Goal: Transaction & Acquisition: Purchase product/service

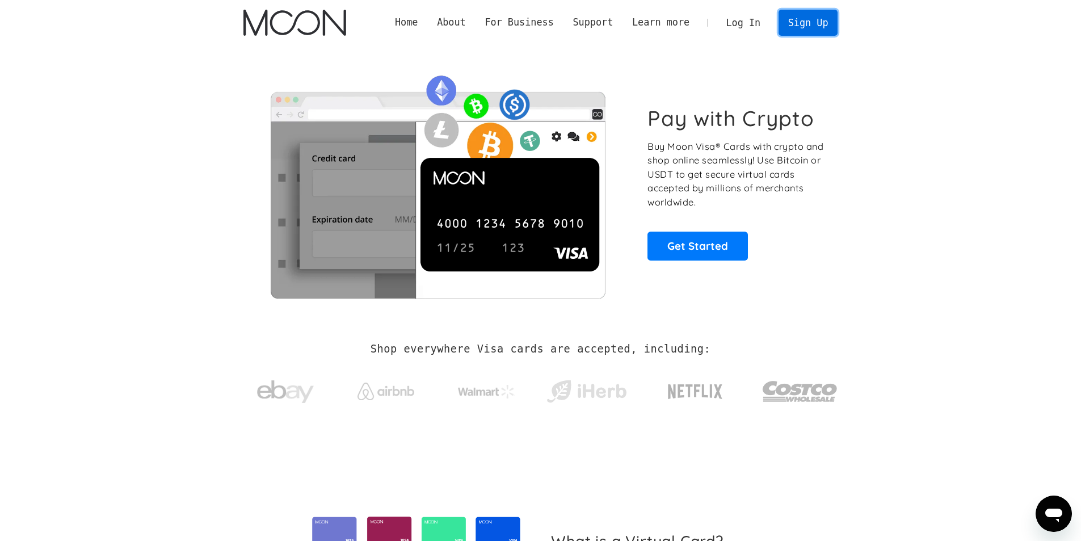
click at [708, 24] on link "Sign Up" at bounding box center [807, 23] width 59 height 26
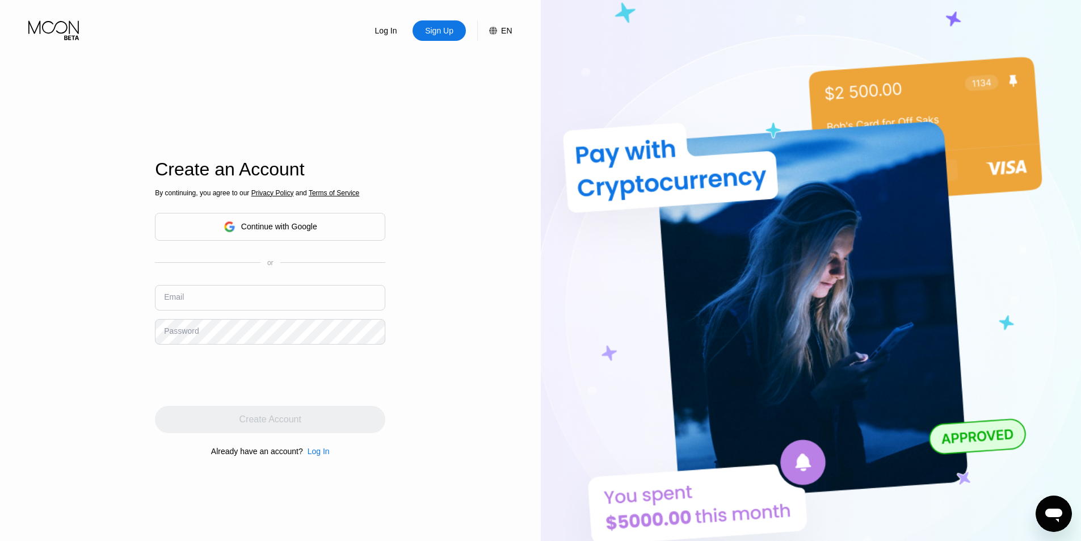
click at [208, 302] on input "text" at bounding box center [270, 298] width 230 height 26
type input "[EMAIL_ADDRESS][DOMAIN_NAME]"
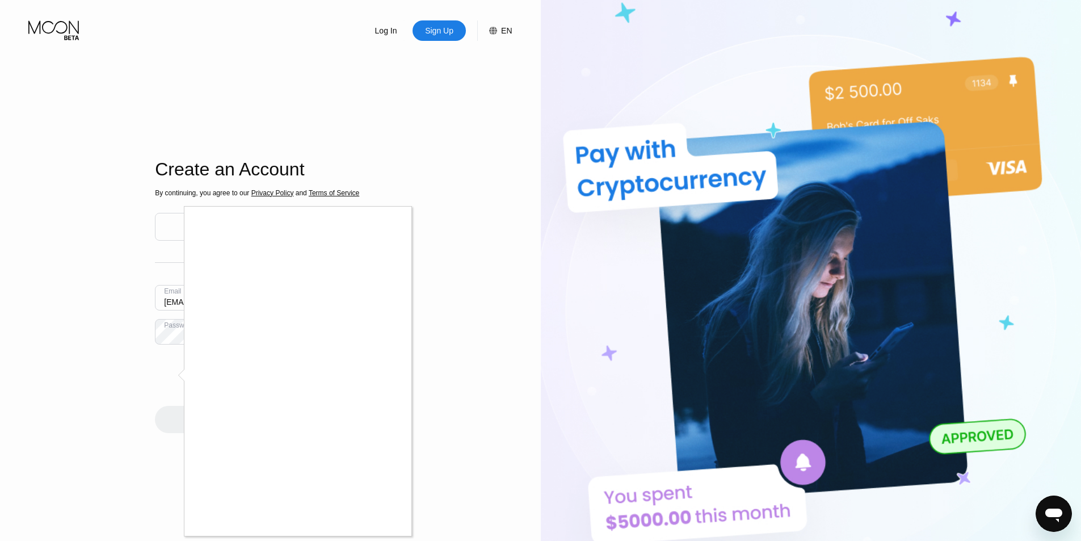
click at [175, 376] on div at bounding box center [540, 270] width 1081 height 541
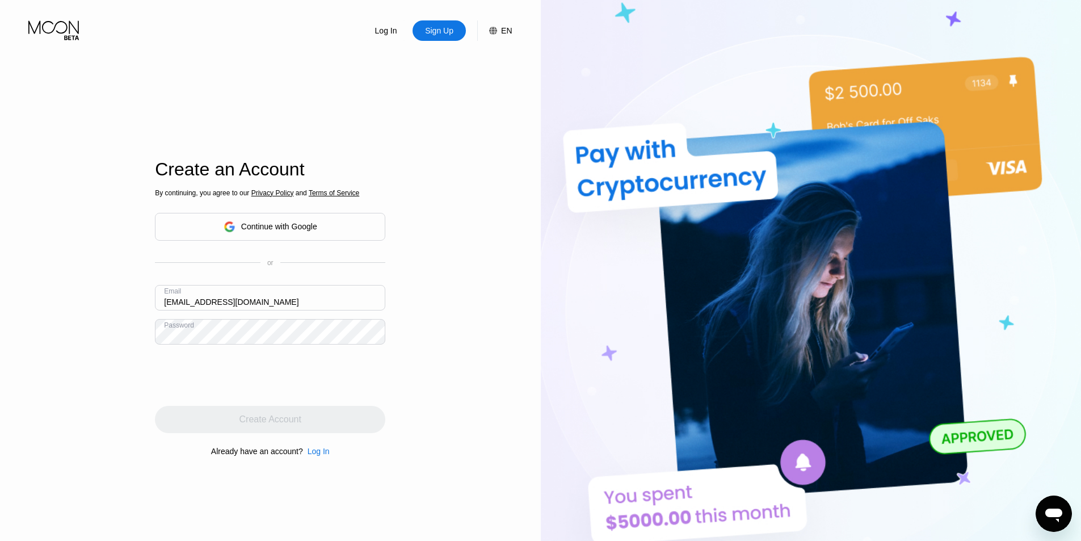
click at [174, 380] on div at bounding box center [540, 270] width 1081 height 541
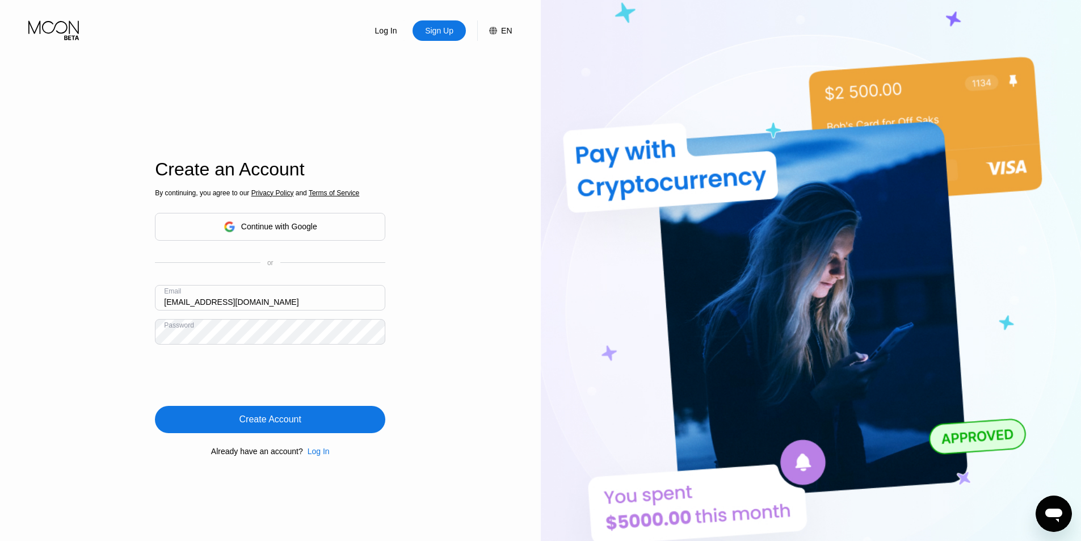
click at [262, 416] on div "Create Account" at bounding box center [270, 419] width 62 height 11
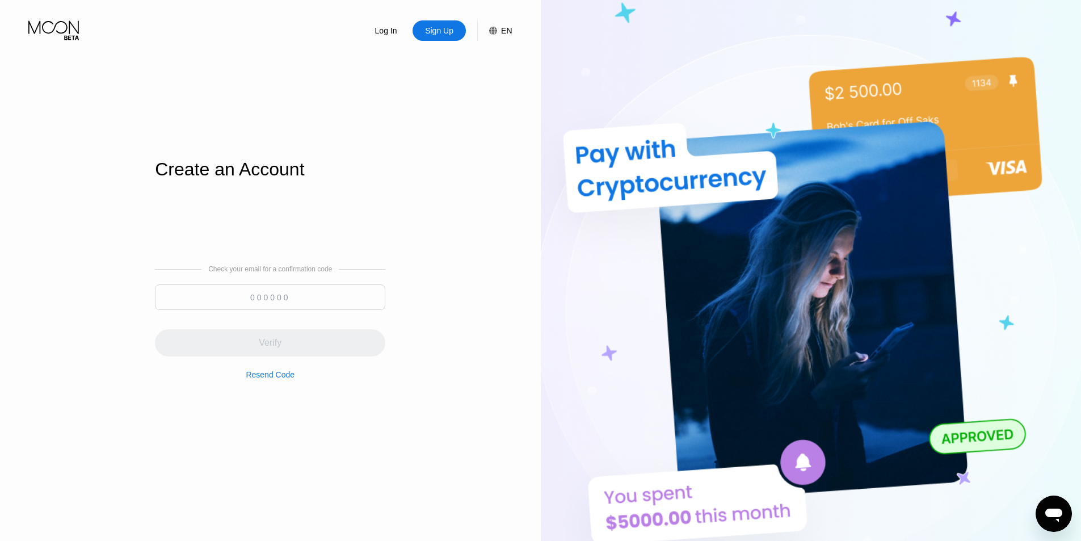
click at [258, 305] on input at bounding box center [270, 297] width 230 height 26
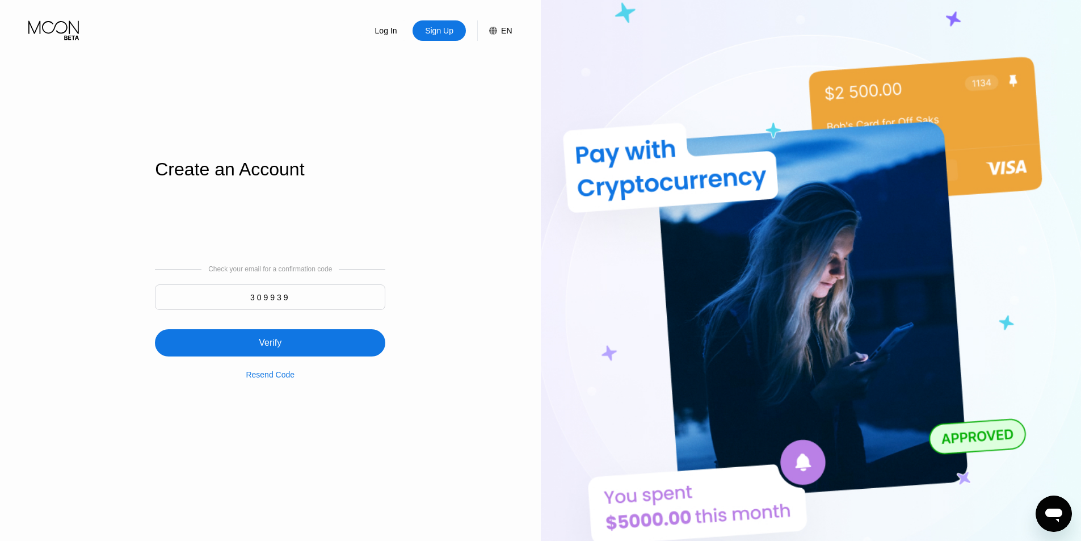
type input "309939"
click at [252, 340] on div "Verify" at bounding box center [270, 342] width 230 height 27
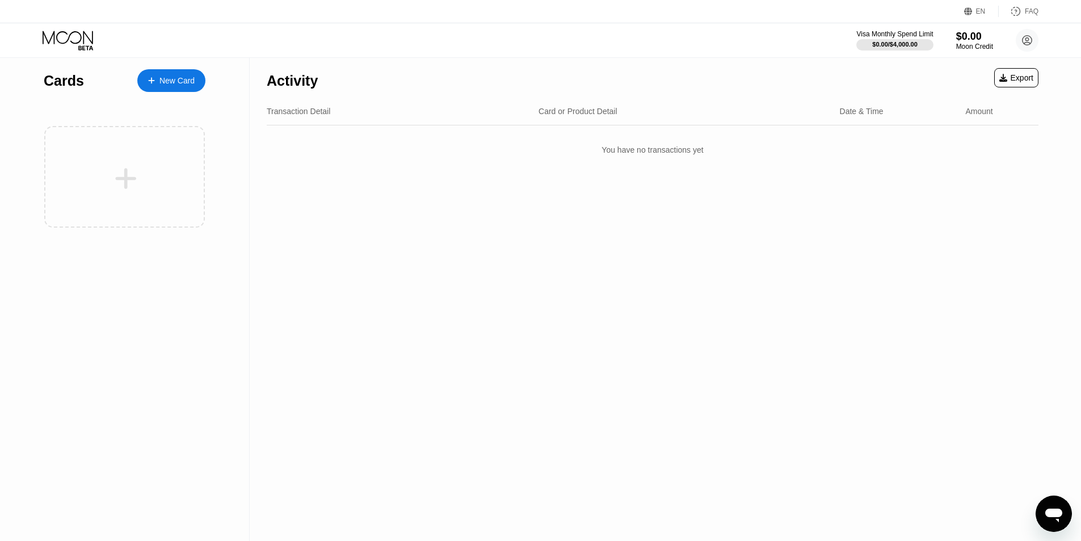
click at [167, 77] on div "New Card" at bounding box center [176, 81] width 35 height 10
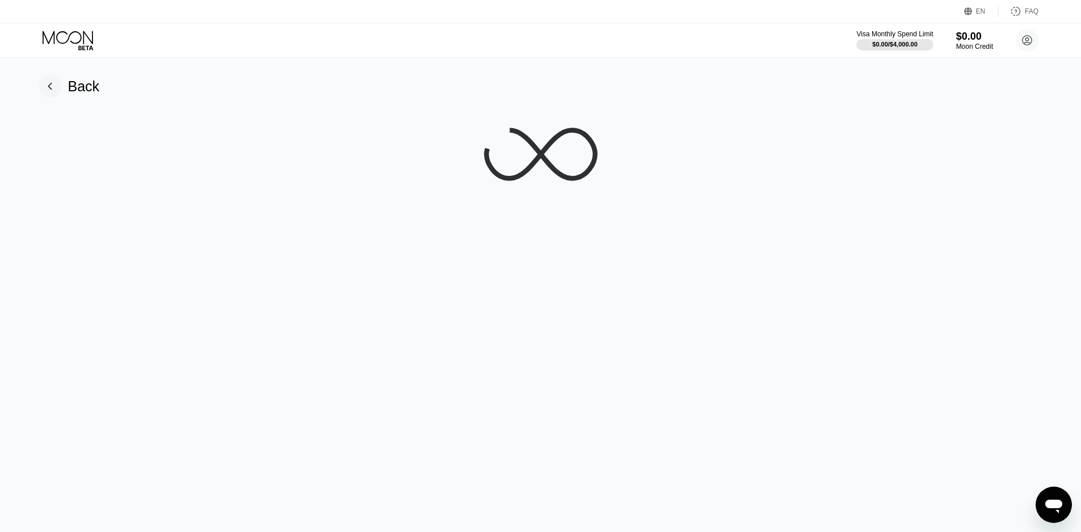
click at [64, 87] on div "Back" at bounding box center [69, 86] width 61 height 23
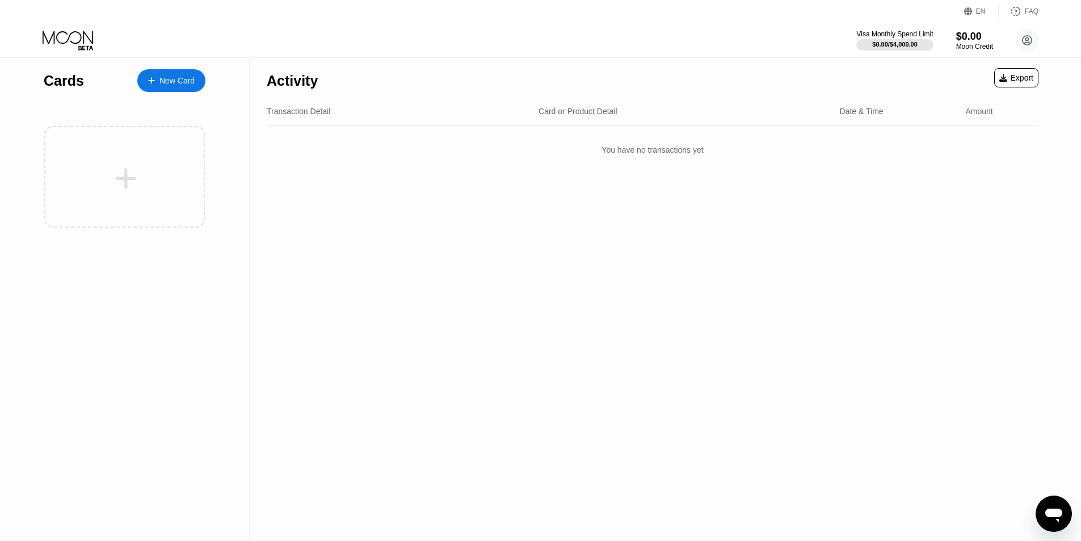
click at [144, 79] on div "New Card" at bounding box center [171, 80] width 68 height 23
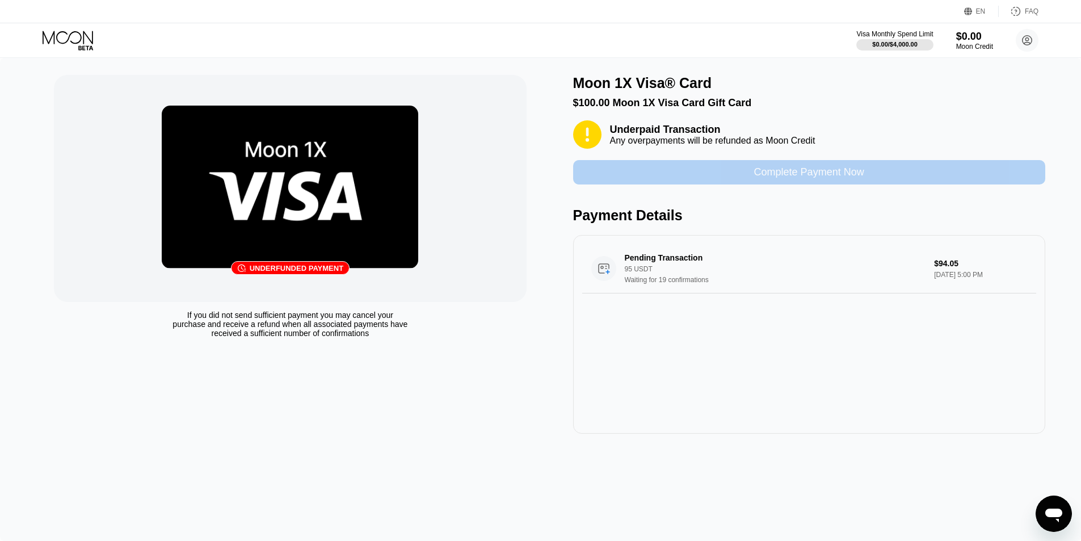
click at [817, 179] on div "Complete Payment Now" at bounding box center [809, 172] width 110 height 13
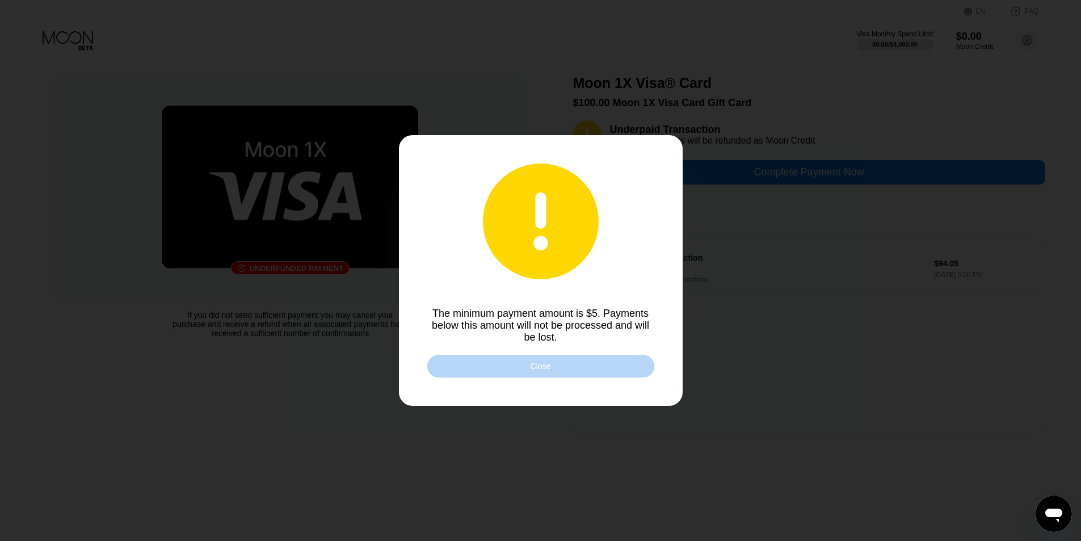
click at [559, 365] on div "Close" at bounding box center [540, 366] width 227 height 23
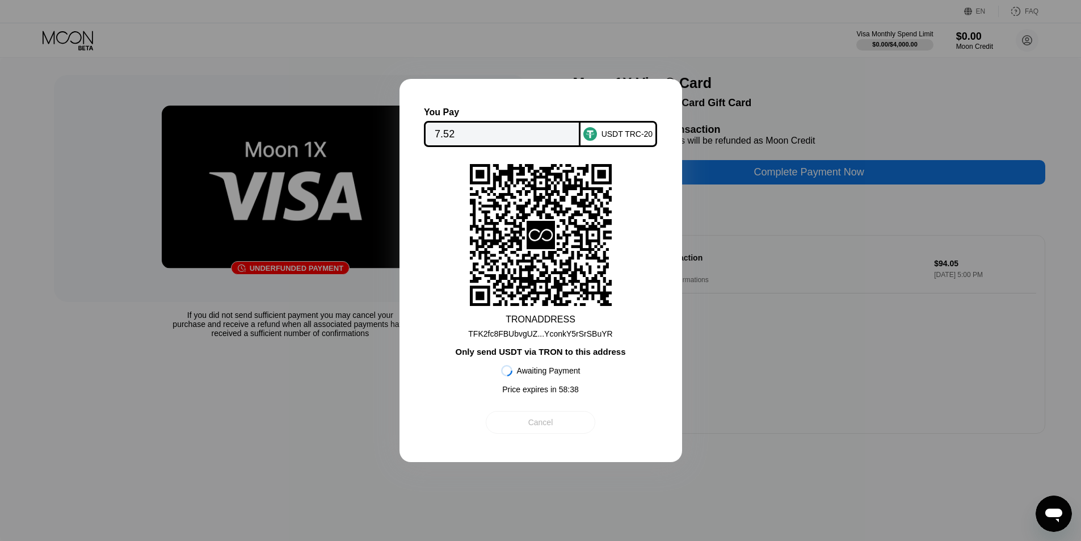
click at [554, 425] on div "Cancel" at bounding box center [540, 422] width 109 height 23
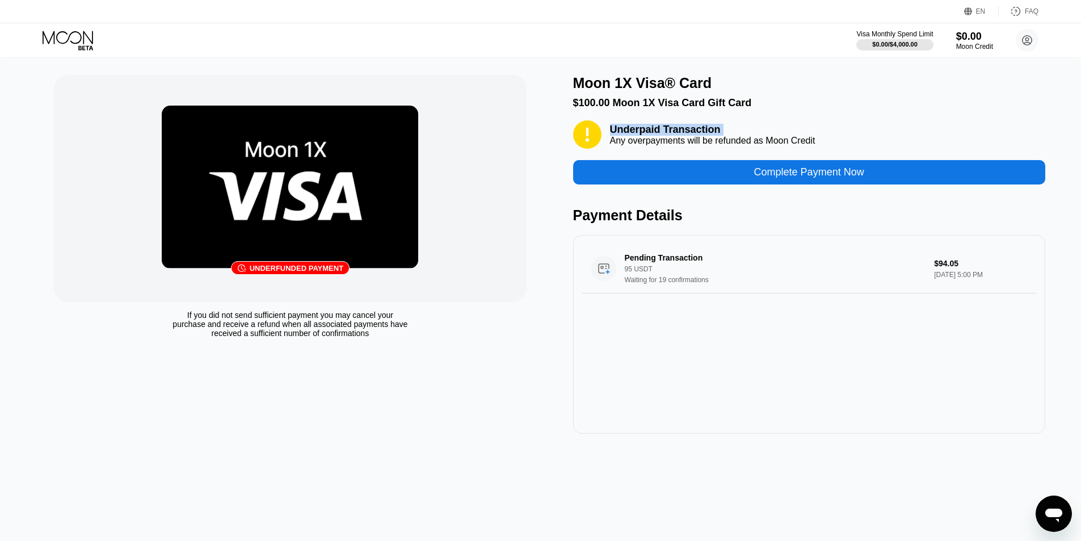
drag, startPoint x: 610, startPoint y: 136, endPoint x: 633, endPoint y: 149, distance: 25.4
click at [633, 146] on div "Underpaid Transaction Any overpayments will be refunded as Moon Credit" at bounding box center [712, 135] width 205 height 22
click at [745, 146] on div "Any overpayments will be refunded as Moon Credit" at bounding box center [712, 141] width 205 height 10
click at [704, 142] on div "Any overpayments will be refunded as Moon Credit" at bounding box center [712, 141] width 205 height 10
click at [687, 128] on div "Underpaid Transaction" at bounding box center [712, 130] width 205 height 12
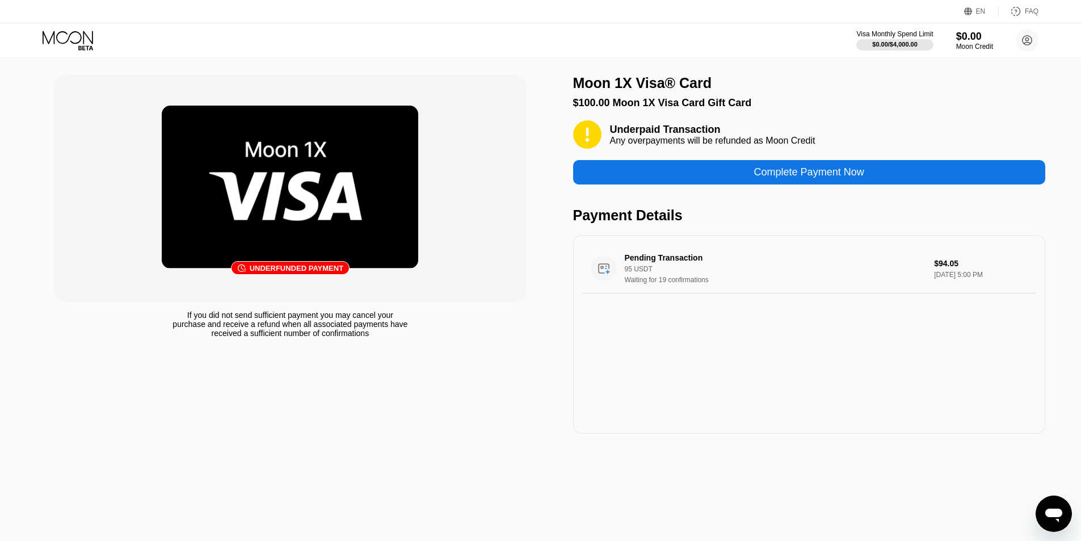
drag, startPoint x: 186, startPoint y: 314, endPoint x: 390, endPoint y: 345, distance: 206.7
click at [390, 345] on div "󰗎 Underfunded payment If you did not send sufficient payment you may cancel you…" at bounding box center [290, 254] width 472 height 359
drag, startPoint x: 376, startPoint y: 340, endPoint x: 210, endPoint y: 322, distance: 166.6
click at [210, 322] on div "If you did not send sufficient payment you may cancel your purchase and receive…" at bounding box center [290, 323] width 236 height 27
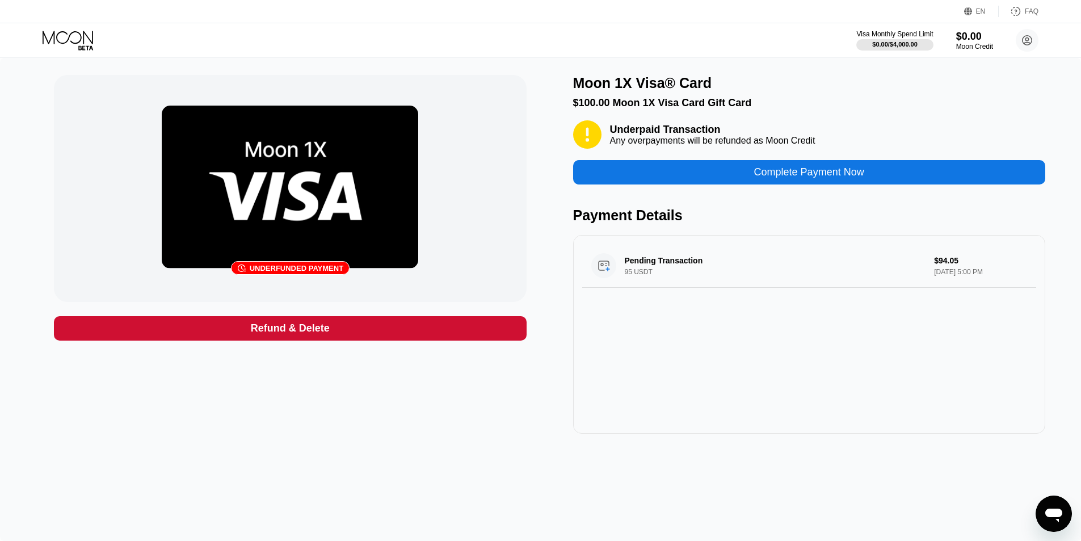
click at [65, 32] on icon at bounding box center [68, 37] width 50 height 13
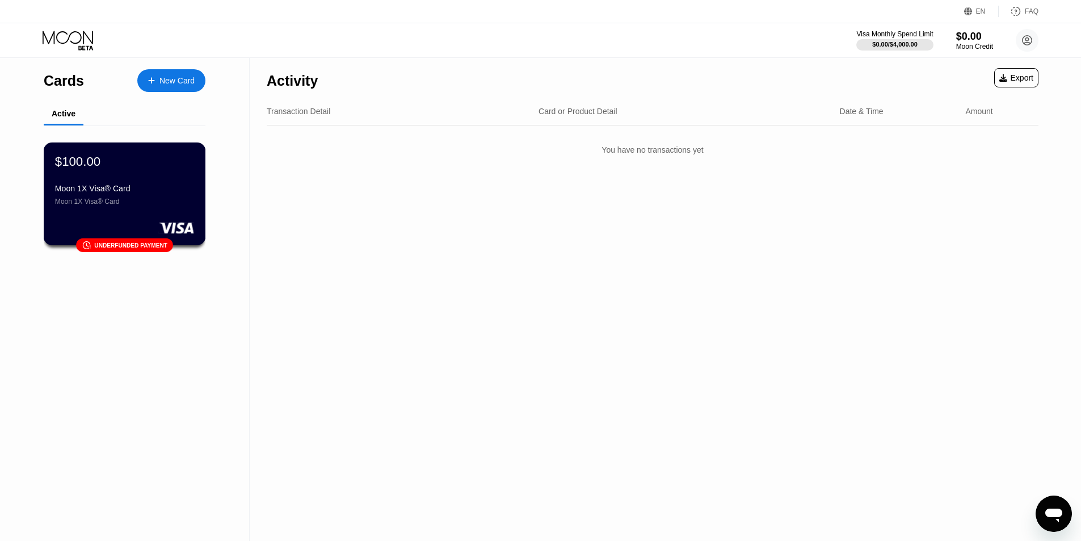
click at [150, 168] on div "$100.00" at bounding box center [124, 161] width 139 height 15
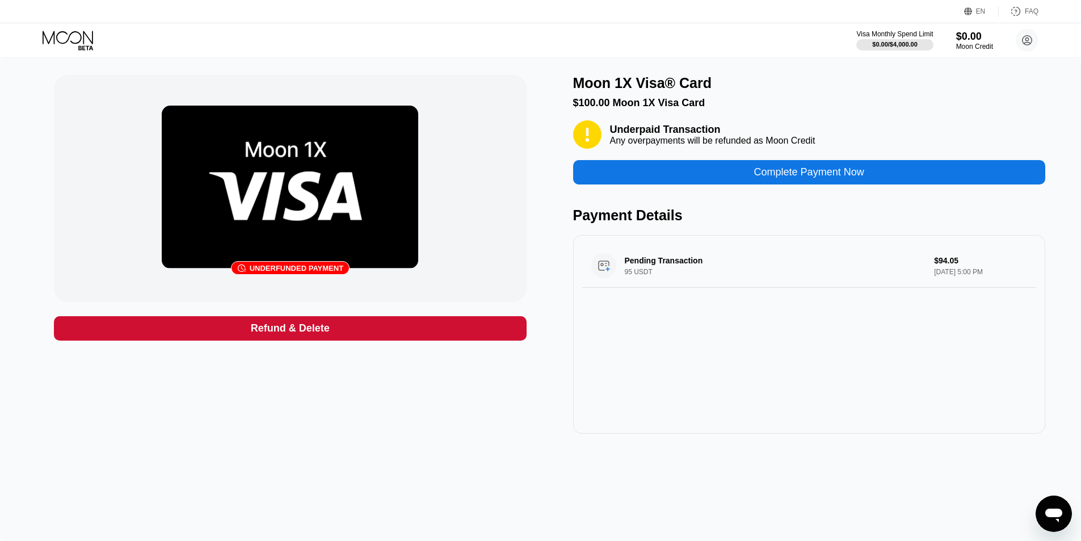
click at [278, 185] on img at bounding box center [290, 187] width 256 height 163
click at [281, 156] on img at bounding box center [290, 187] width 256 height 163
click at [748, 184] on div "Complete Payment Now" at bounding box center [809, 172] width 472 height 24
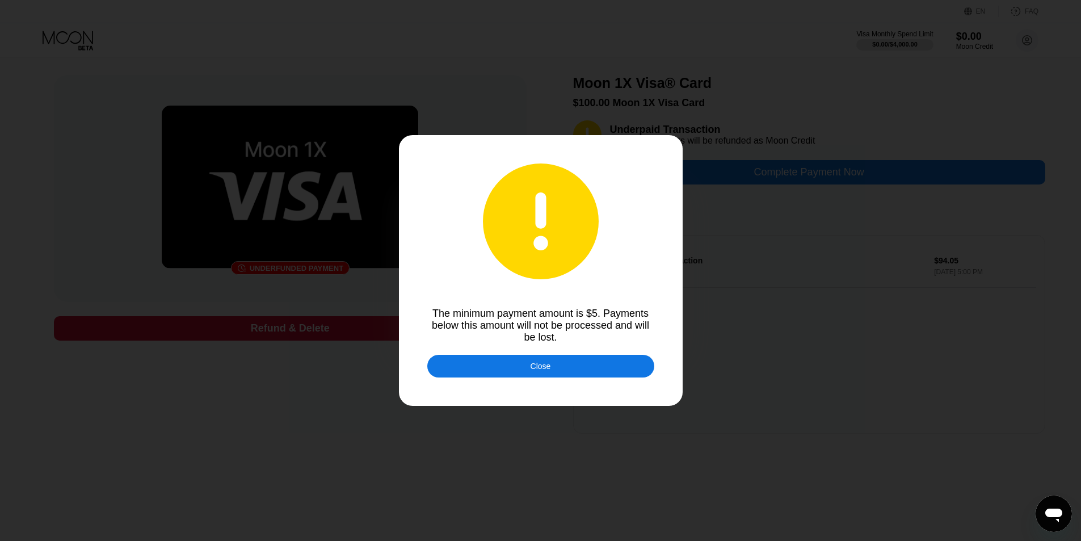
click at [547, 369] on div "Close" at bounding box center [540, 365] width 20 height 9
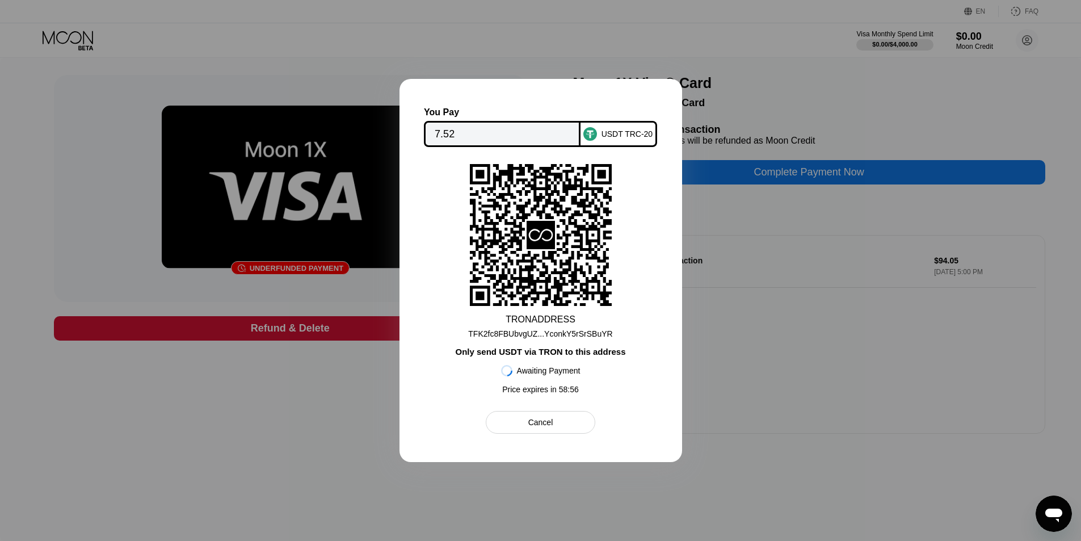
click at [535, 332] on div "TFK2fc8FBUbvgUZ...YconkY5rSrSBuYR" at bounding box center [540, 333] width 144 height 9
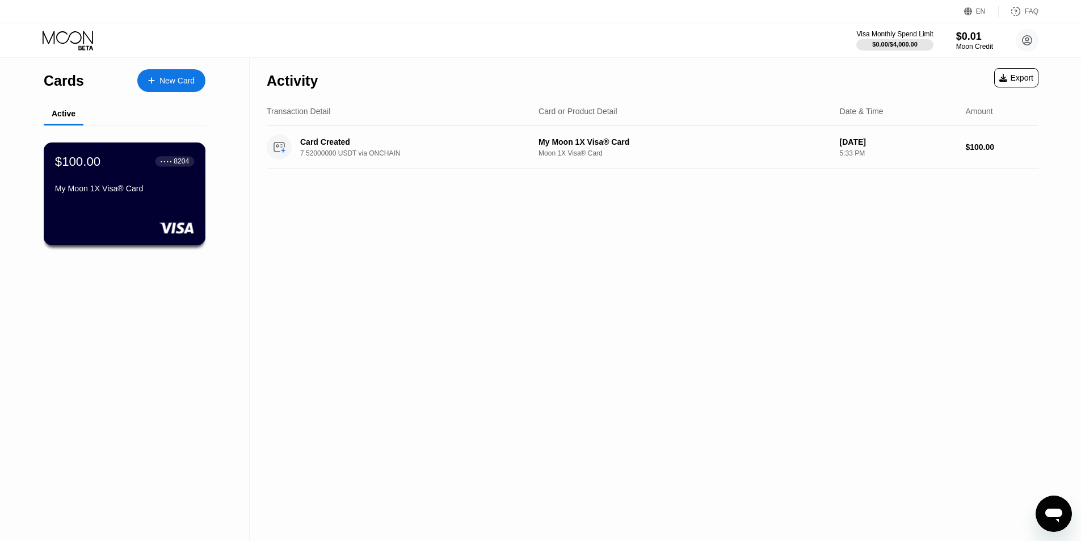
click at [86, 185] on div "$100.00 ● ● ● ● 8204 My Moon 1X Visa® Card" at bounding box center [124, 176] width 139 height 44
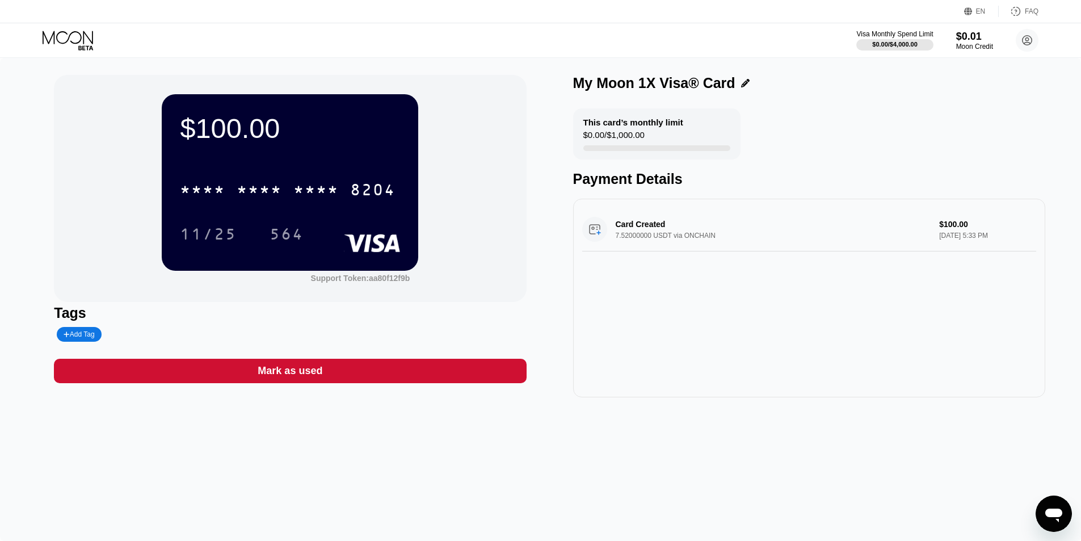
click at [1028, 37] on circle at bounding box center [1026, 40] width 23 height 23
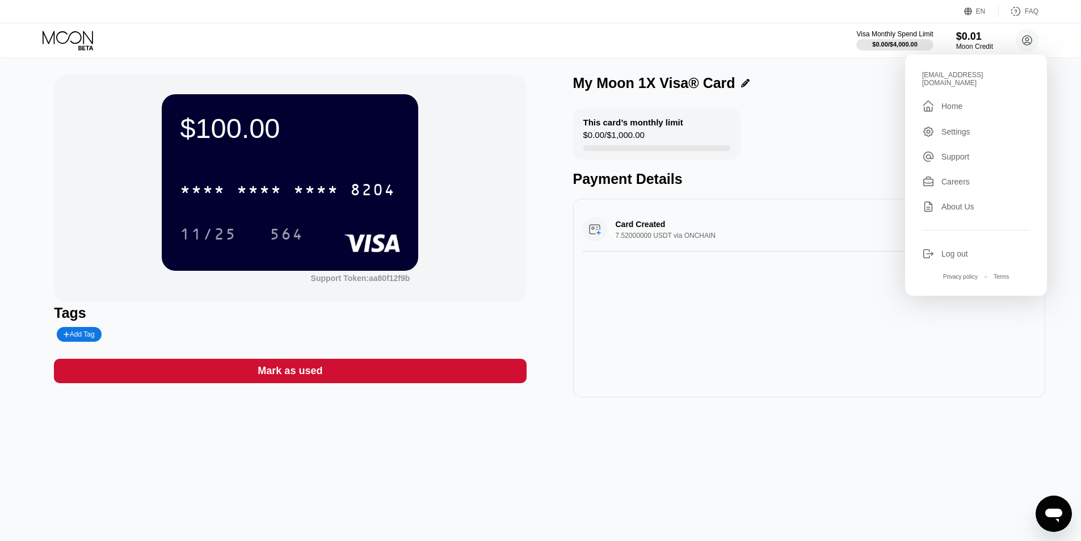
drag, startPoint x: 1028, startPoint y: 78, endPoint x: 901, endPoint y: 77, distance: 126.5
click at [901, 77] on div "EN Language Select an item Save FAQ Visa Monthly Spend Limit $0.00 / $4,000.00 …" at bounding box center [540, 270] width 1081 height 541
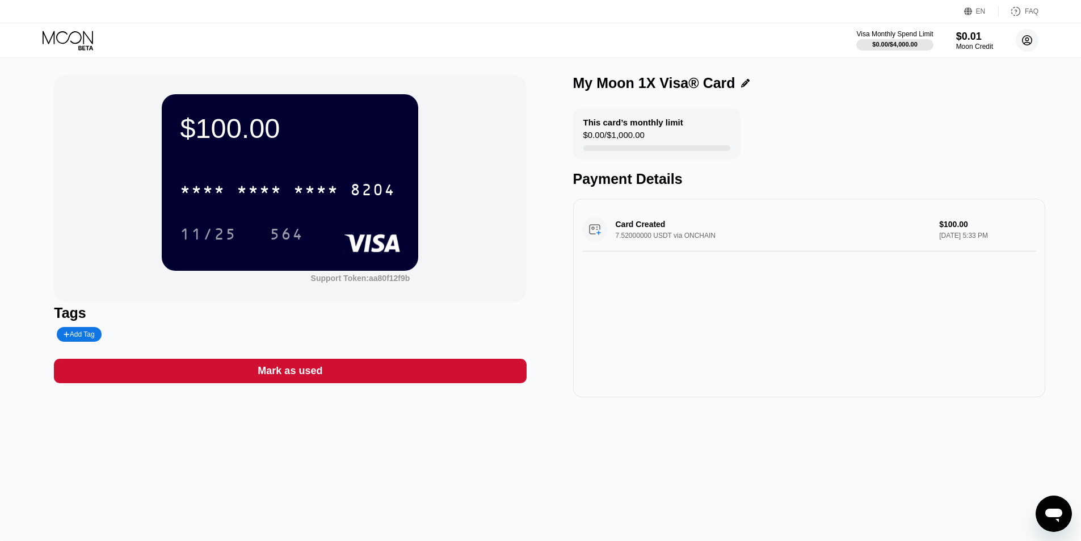
click at [1027, 34] on circle at bounding box center [1026, 40] width 23 height 23
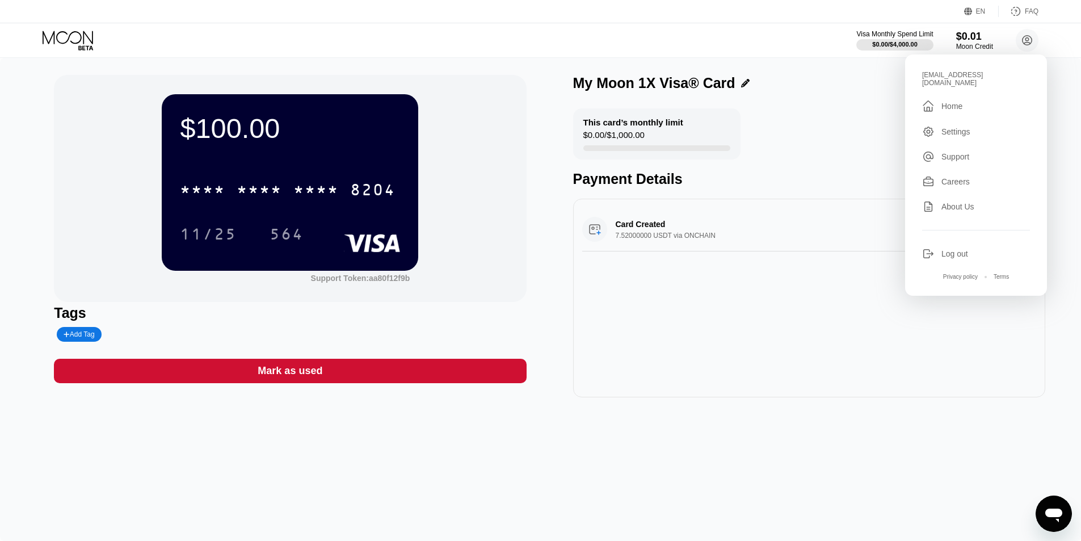
click at [924, 75] on div "[EMAIL_ADDRESS][DOMAIN_NAME]" at bounding box center [976, 79] width 108 height 16
drag, startPoint x: 921, startPoint y: 75, endPoint x: 1030, endPoint y: 79, distance: 108.4
click at [1031, 81] on div "valentinojames3321@hotmail.com  Home Settings Support Careers About Us Log out…" at bounding box center [976, 174] width 142 height 241
copy div "[EMAIL_ADDRESS][DOMAIN_NAME]"
click at [771, 48] on div "Visa Monthly Spend Limit $0.00 / $4,000.00 $0.01 Moon Credit valentinojames3321…" at bounding box center [540, 40] width 1081 height 34
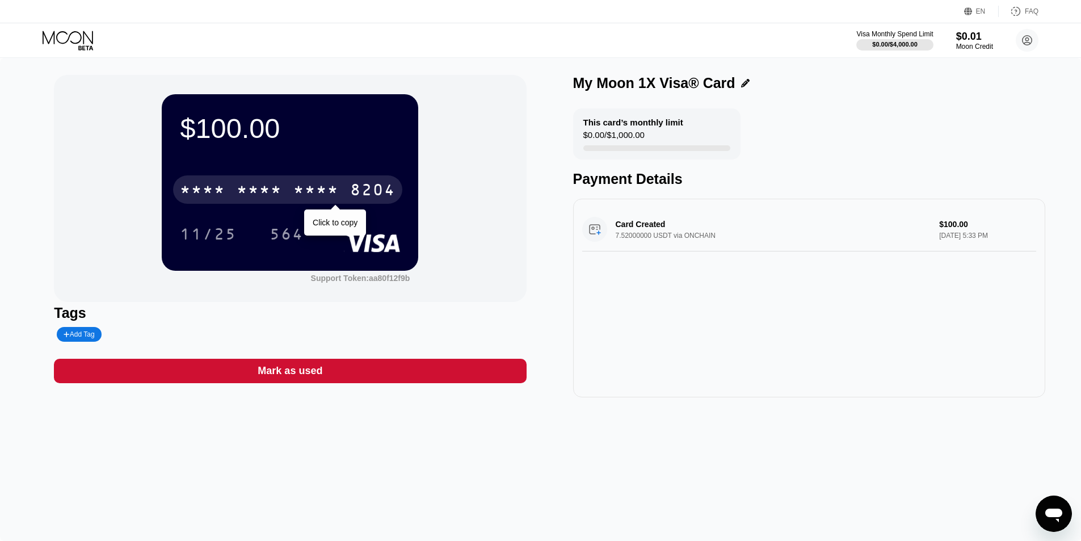
click at [282, 187] on div "* * * *" at bounding box center [259, 191] width 45 height 18
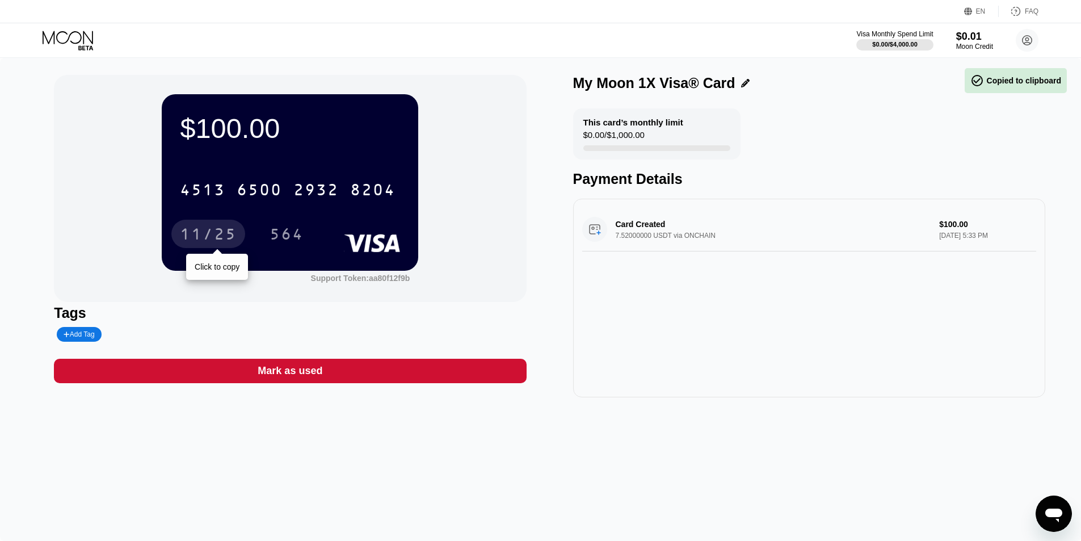
drag, startPoint x: 215, startPoint y: 234, endPoint x: 328, endPoint y: 0, distance: 259.6
click at [215, 233] on div "11/25" at bounding box center [208, 235] width 57 height 18
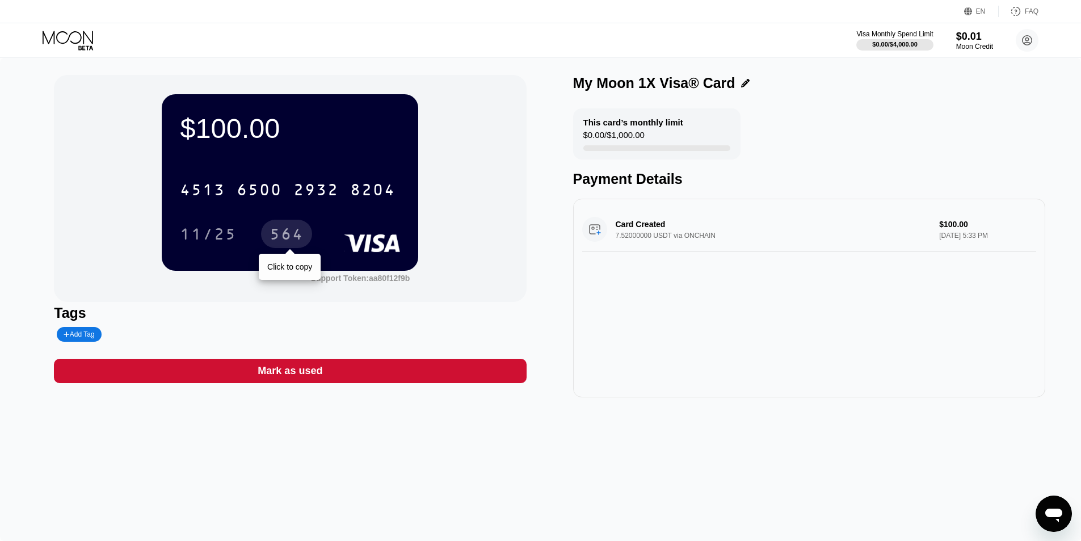
click at [283, 234] on div "564" at bounding box center [286, 235] width 34 height 18
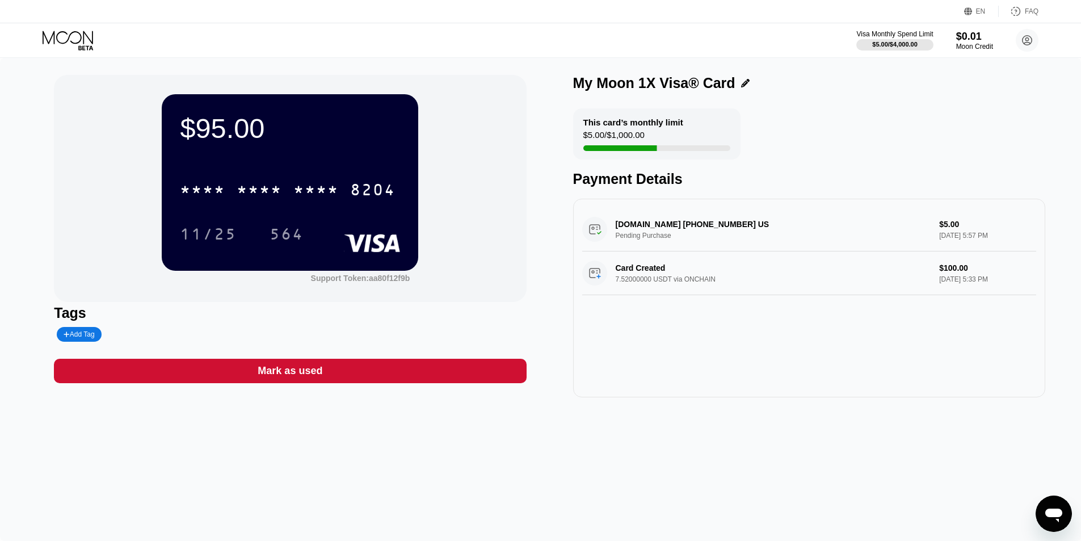
click at [739, 234] on div "[DOMAIN_NAME] [PHONE_NUMBER] US Pending Purchase $5.00 [DATE] 5:57 PM" at bounding box center [809, 230] width 454 height 44
click at [711, 227] on div "[DOMAIN_NAME] [PHONE_NUMBER] US Pending Purchase $5.00 [DATE] 5:57 PM" at bounding box center [809, 230] width 454 height 44
click at [673, 222] on div "[DOMAIN_NAME] [PHONE_NUMBER] US Pending Purchase $5.00 [DATE] 5:57 PM" at bounding box center [809, 230] width 454 height 44
drag, startPoint x: 673, startPoint y: 222, endPoint x: 816, endPoint y: 230, distance: 142.6
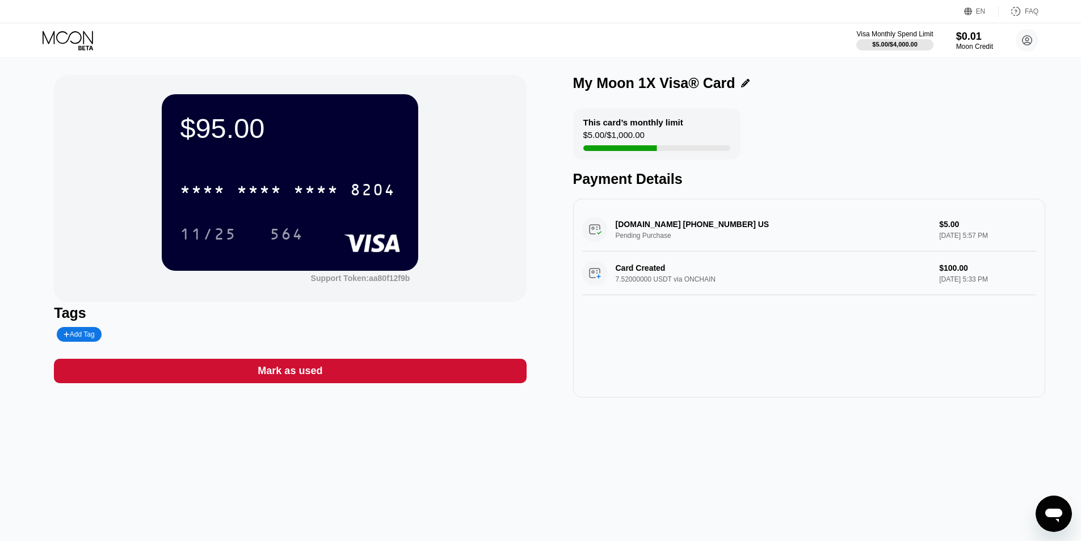
click at [674, 223] on div "[DOMAIN_NAME] [PHONE_NUMBER] US Pending Purchase $5.00 [DATE] 5:57 PM" at bounding box center [809, 230] width 454 height 44
click at [938, 227] on div "[DOMAIN_NAME] [PHONE_NUMBER] US Pending Purchase $5.00 [DATE] 5:57 PM" at bounding box center [809, 230] width 454 height 44
click at [940, 227] on div "[DOMAIN_NAME] [PHONE_NUMBER] US Pending Purchase $5.00 [DATE] 5:57 PM" at bounding box center [809, 230] width 454 height 44
click at [941, 227] on div "[DOMAIN_NAME] [PHONE_NUMBER] US Pending Purchase $5.00 [DATE] 5:57 PM" at bounding box center [809, 230] width 454 height 44
click at [942, 227] on div "[DOMAIN_NAME] [PHONE_NUMBER] US Pending Purchase $5.00 [DATE] 5:57 PM" at bounding box center [809, 230] width 454 height 44
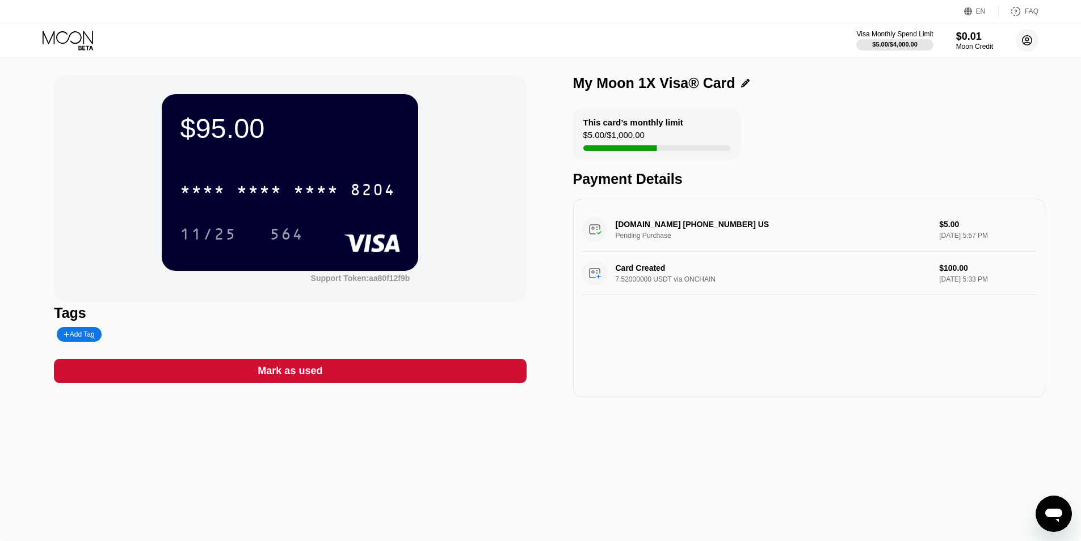
click at [1028, 44] on circle at bounding box center [1026, 40] width 23 height 23
